Goal: Book appointment/travel/reservation

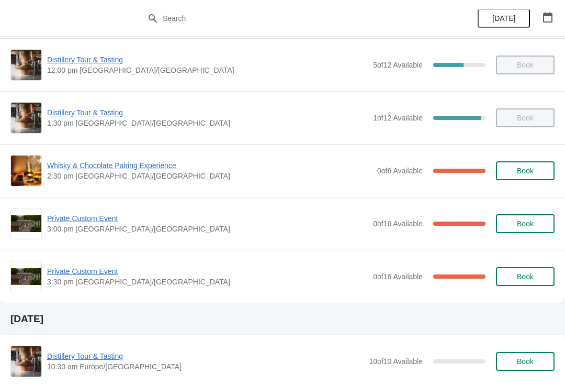
scroll to position [169, 0]
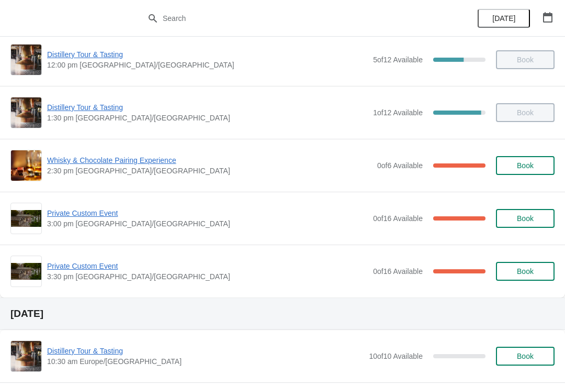
click at [69, 210] on span "Private Custom Event" at bounding box center [207, 213] width 321 height 10
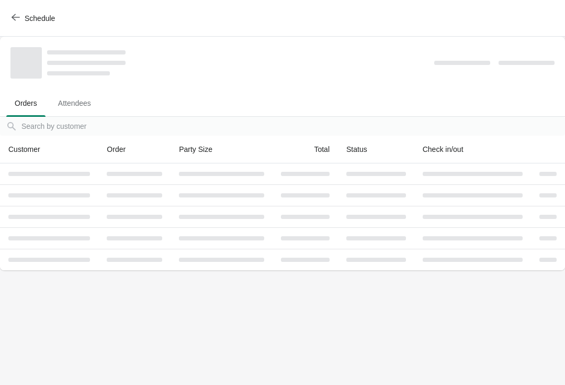
scroll to position [0, 0]
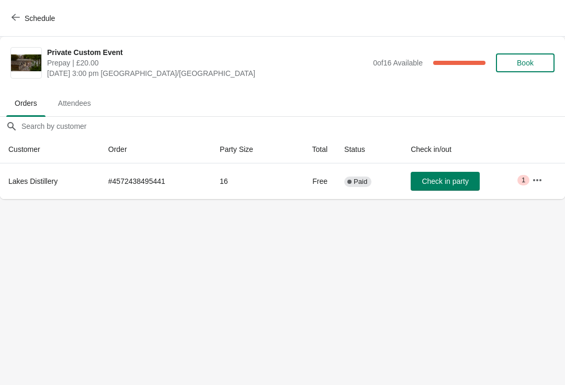
click at [19, 27] on button "Schedule" at bounding box center [34, 18] width 58 height 19
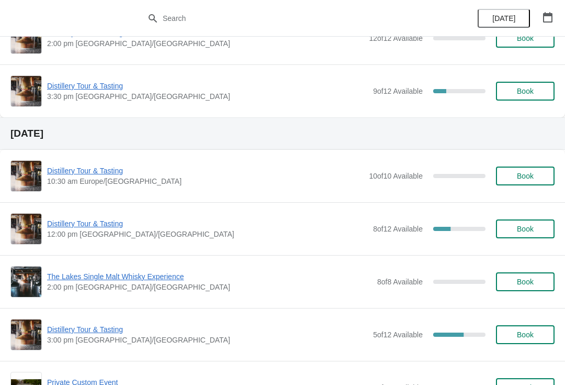
scroll to position [861, 0]
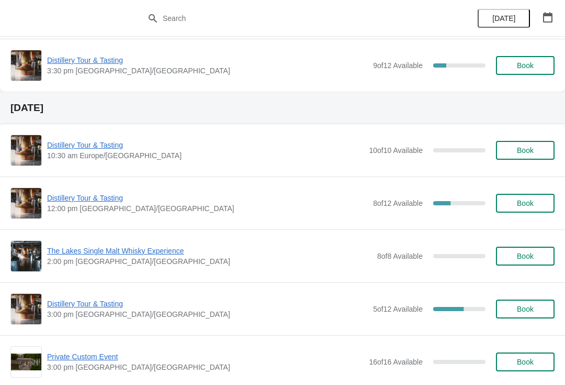
click at [104, 308] on span "Distillery Tour & Tasting" at bounding box center [207, 303] width 321 height 10
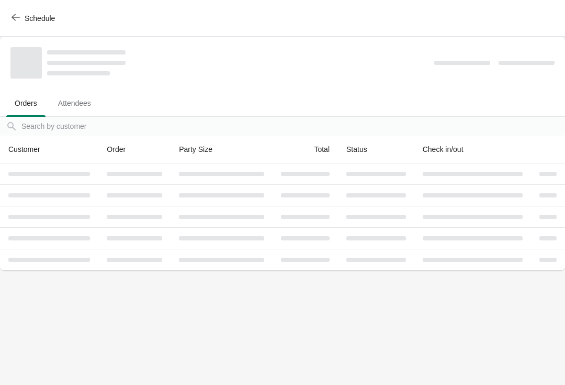
scroll to position [0, 0]
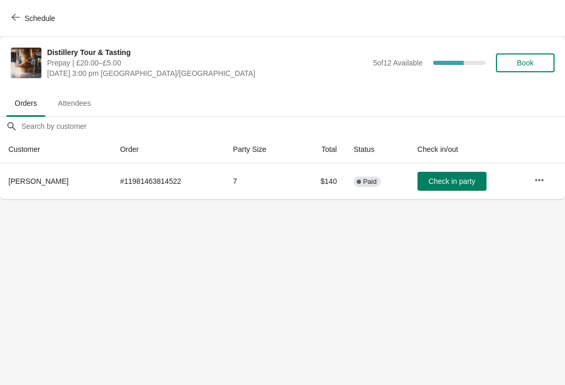
click at [31, 17] on span "Schedule" at bounding box center [40, 18] width 30 height 8
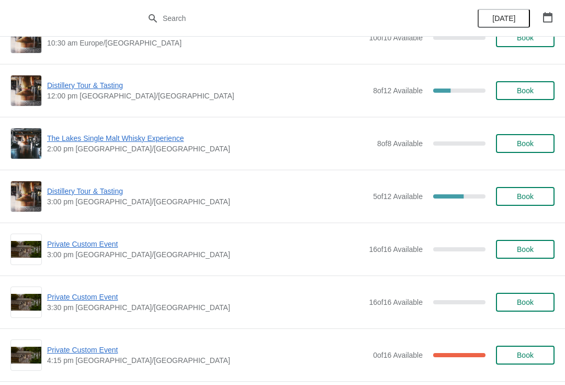
scroll to position [976, 0]
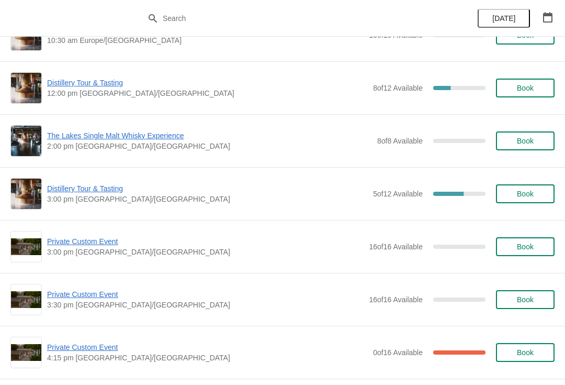
click at [96, 192] on span "Distillery Tour & Tasting" at bounding box center [207, 188] width 321 height 10
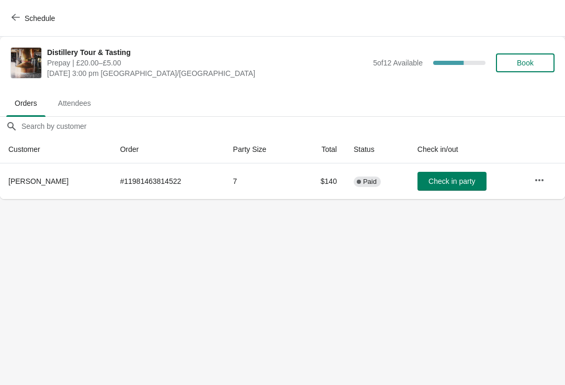
scroll to position [0, 0]
click at [40, 17] on span "Schedule" at bounding box center [40, 18] width 30 height 8
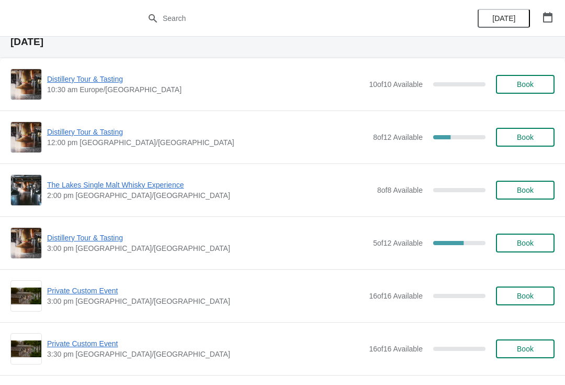
scroll to position [932, 0]
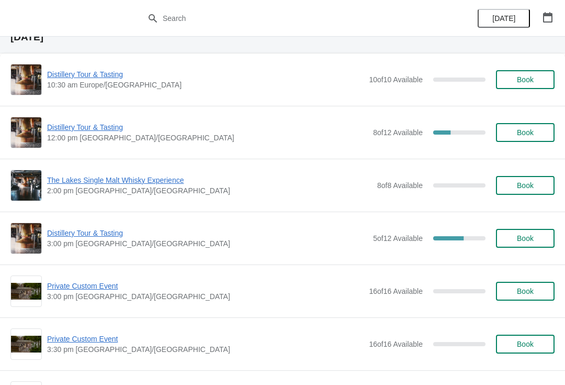
click at [94, 234] on span "Distillery Tour & Tasting" at bounding box center [207, 233] width 321 height 10
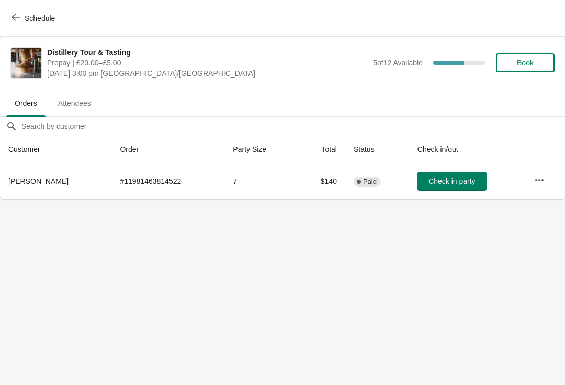
click at [35, 19] on span "Schedule" at bounding box center [40, 18] width 30 height 8
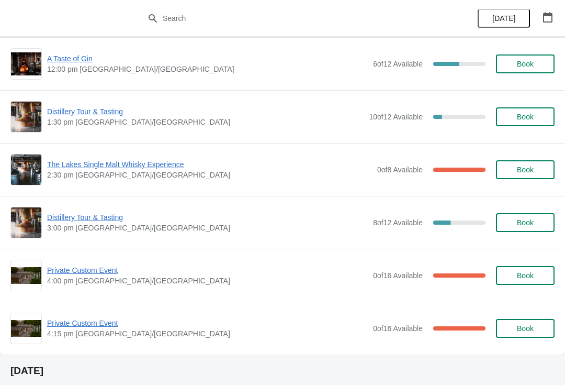
scroll to position [1941, 0]
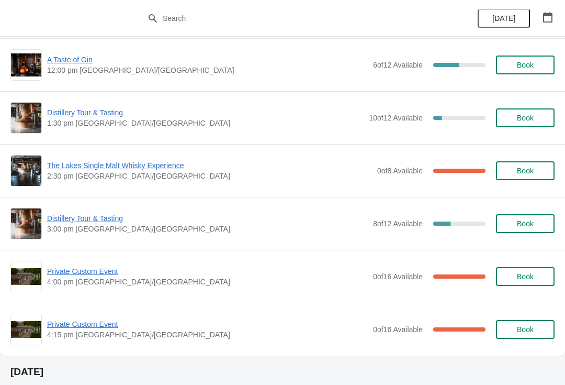
click at [110, 215] on span "Distillery Tour & Tasting" at bounding box center [207, 218] width 321 height 10
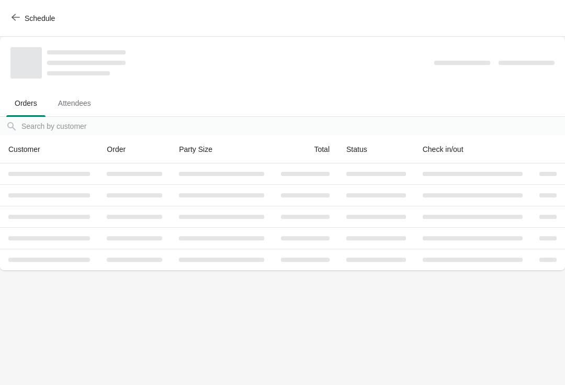
scroll to position [0, 0]
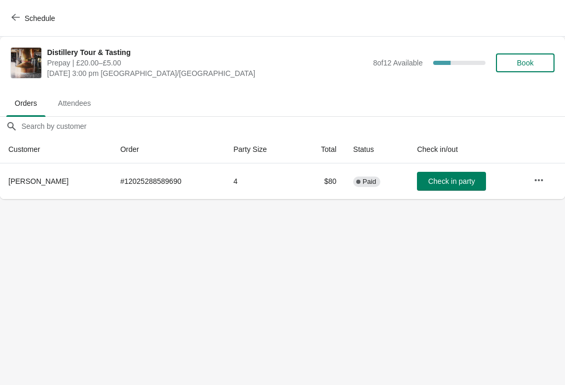
click at [36, 27] on button "Schedule" at bounding box center [34, 18] width 58 height 19
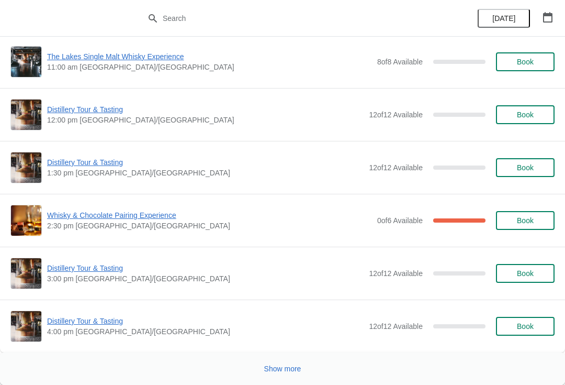
scroll to position [2346, 0]
click at [273, 374] on button "Show more" at bounding box center [283, 368] width 46 height 19
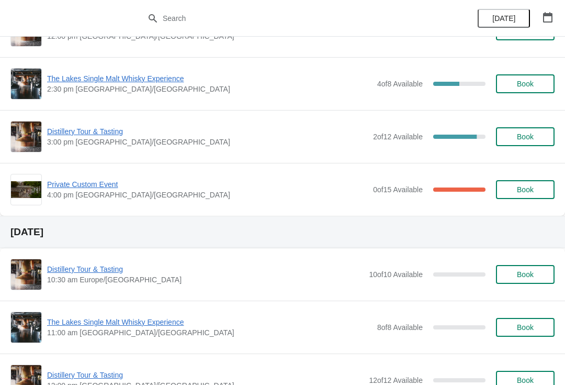
scroll to position [4107, 0]
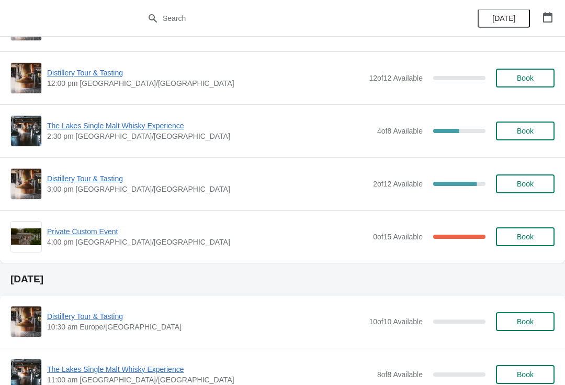
click at [59, 183] on span "Distillery Tour & Tasting" at bounding box center [207, 178] width 321 height 10
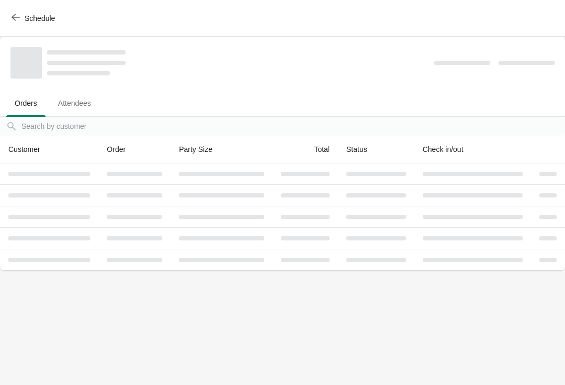
scroll to position [0, 0]
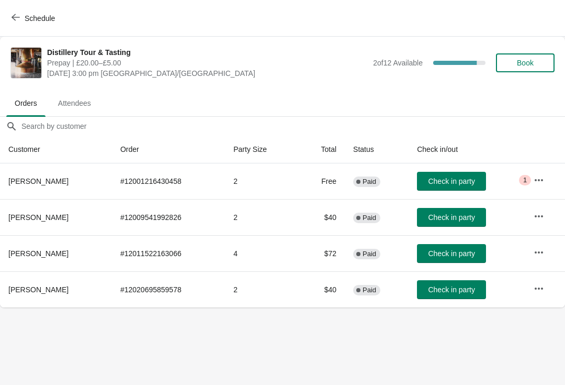
click at [26, 10] on button "Schedule" at bounding box center [34, 18] width 58 height 19
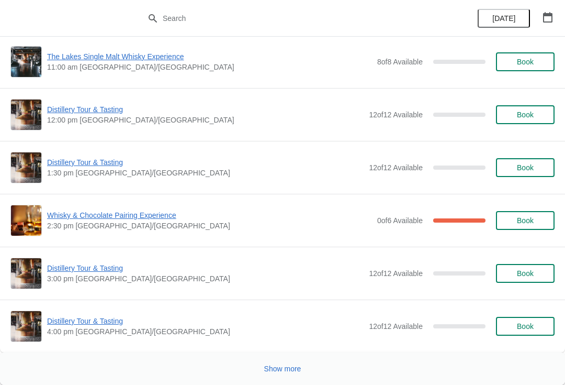
scroll to position [2346, 0]
